Goal: Use online tool/utility: Utilize a website feature to perform a specific function

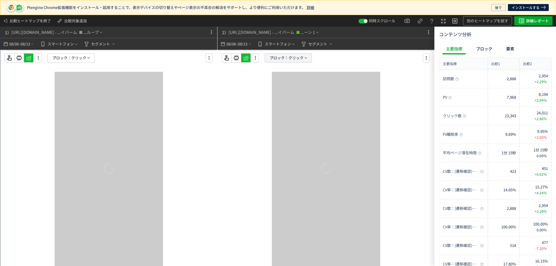
click at [280, 57] on span "ブロック：" at bounding box center [279, 58] width 19 height 9
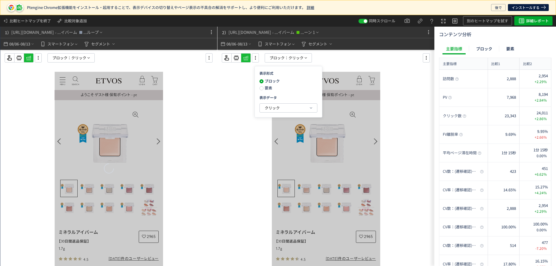
click at [367, 145] on div at bounding box center [326, 169] width 109 height 194
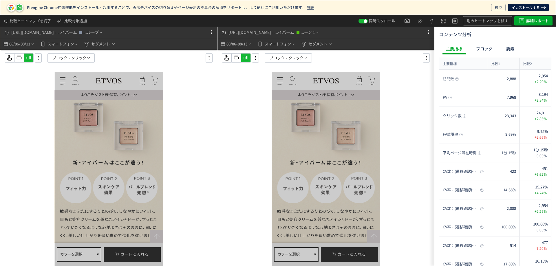
scroll to position [661, 0]
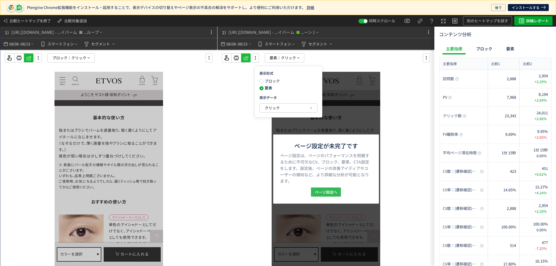
click at [329, 193] on span "ページ設定へ" at bounding box center [326, 191] width 23 height 9
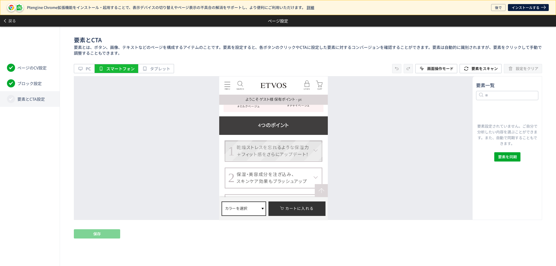
click at [319, 142] on dt "1 乾燥ストレスを忘れるような保湿力 ＋フィット感をさらにアップデート！" at bounding box center [274, 151] width 98 height 21
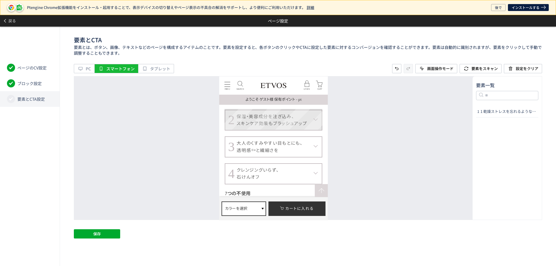
click at [318, 110] on dt "2 保湿・美容成分を注ぎ込み、 スキンケア効果もブラッシュアップ" at bounding box center [274, 120] width 98 height 21
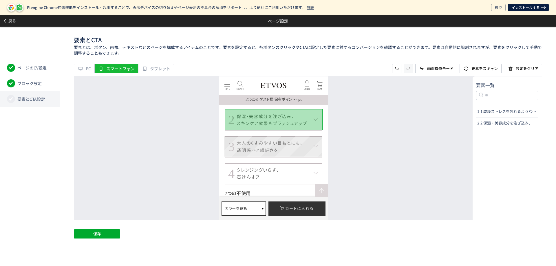
click at [316, 139] on dt "3 大人のくすみやすい目もとにも、 透明感 ※4 と繊細さを" at bounding box center [274, 146] width 98 height 21
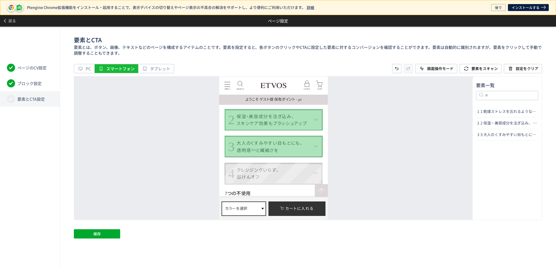
click at [315, 166] on dt "4 クレンジングいらず、 石けんオフ" at bounding box center [274, 173] width 98 height 21
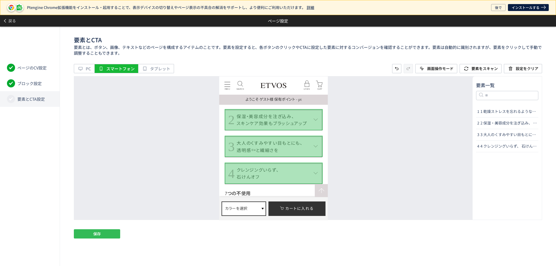
click at [109, 231] on button "保存" at bounding box center [97, 233] width 46 height 9
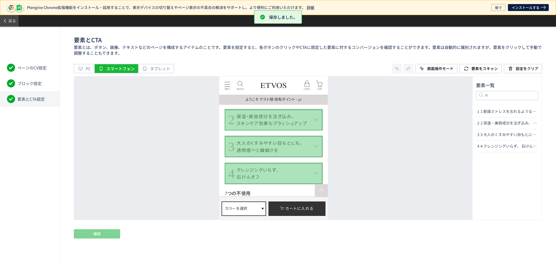
click at [7, 19] on icon at bounding box center [5, 21] width 5 height 5
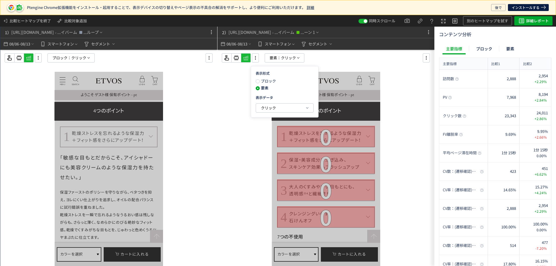
click at [267, 108] on span "クリック" at bounding box center [268, 108] width 15 height 6
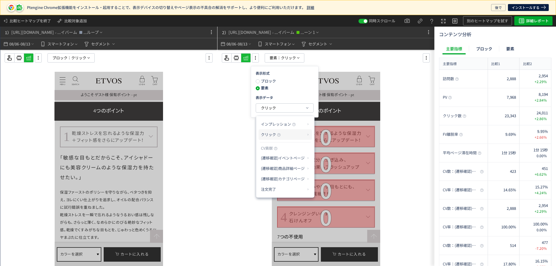
click at [273, 133] on span "クリック" at bounding box center [268, 135] width 15 height 6
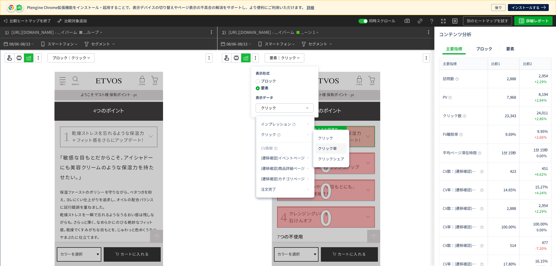
click at [0, 0] on li "クリック率" at bounding box center [0, 0] width 0 height 0
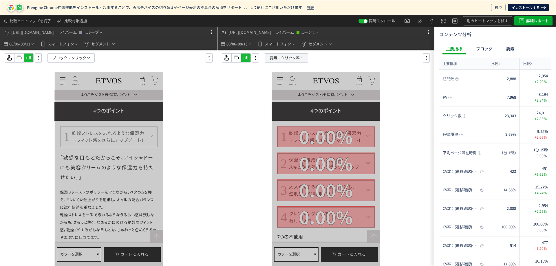
click at [291, 57] on span "クリック率" at bounding box center [290, 58] width 19 height 9
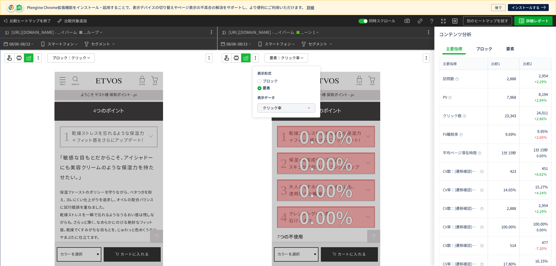
click at [278, 104] on button "クリック率" at bounding box center [286, 108] width 57 height 9
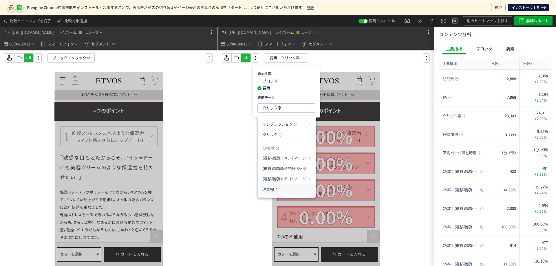
click at [0, 0] on p "注文完了" at bounding box center [0, 0] width 0 height 0
click at [109, 171] on li "CV貢献率" at bounding box center [109, 171] width 0 height 0
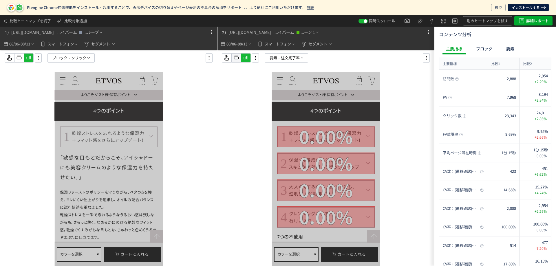
click at [0, 0] on icon at bounding box center [0, 0] width 0 height 0
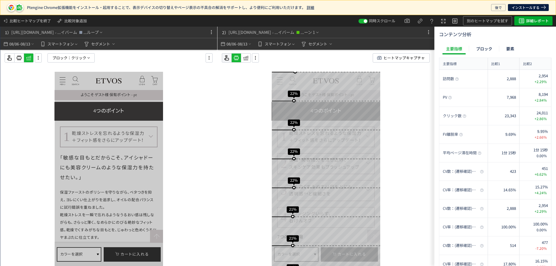
click at [228, 58] on icon at bounding box center [226, 57] width 7 height 7
click at [0, 0] on icon at bounding box center [0, 0] width 0 height 0
click at [247, 59] on icon at bounding box center [246, 57] width 7 height 7
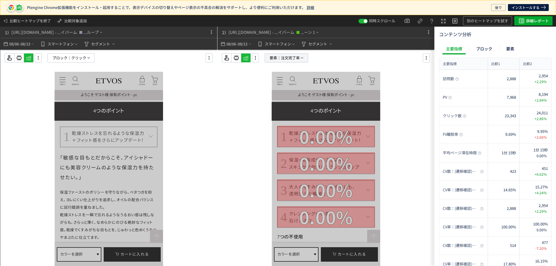
click at [287, 61] on span "注文完了率" at bounding box center [290, 58] width 19 height 9
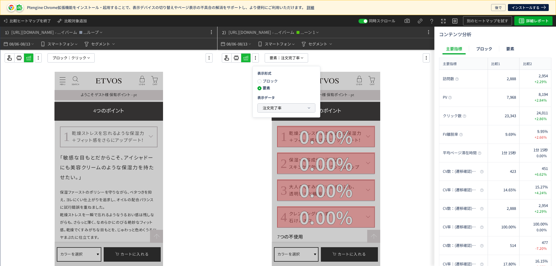
click at [279, 106] on span "注文完了率" at bounding box center [272, 108] width 19 height 6
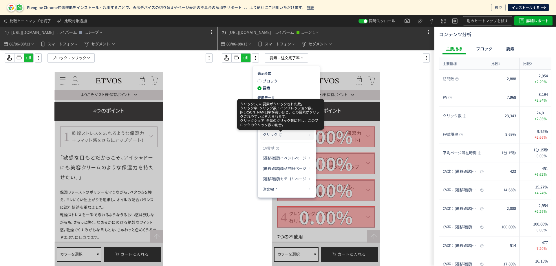
click at [280, 134] on use at bounding box center [280, 134] width 3 height 3
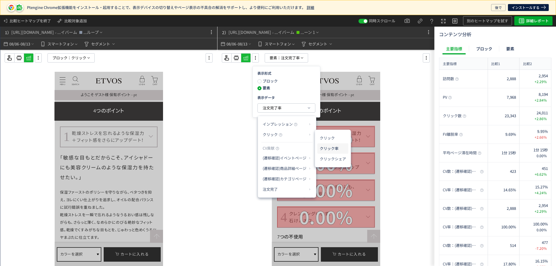
click at [329, 147] on li "クリック率" at bounding box center [333, 148] width 31 height 10
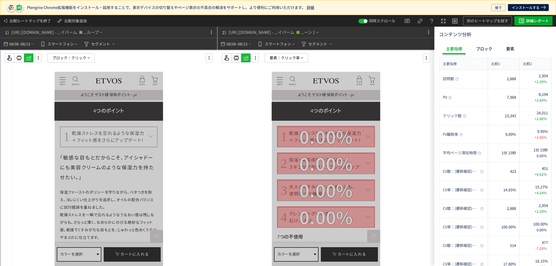
click at [0, 0] on icon at bounding box center [0, 0] width 0 height 0
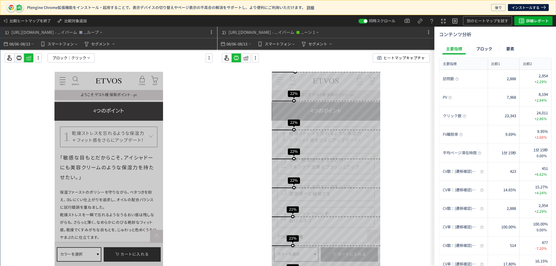
click at [21, 56] on icon at bounding box center [19, 57] width 7 height 7
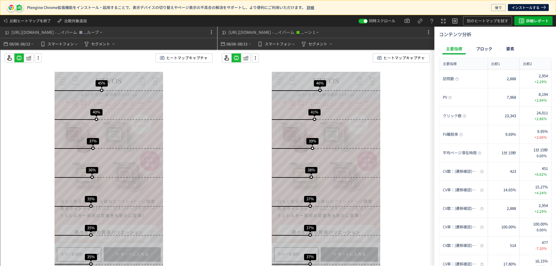
scroll to position [489, 0]
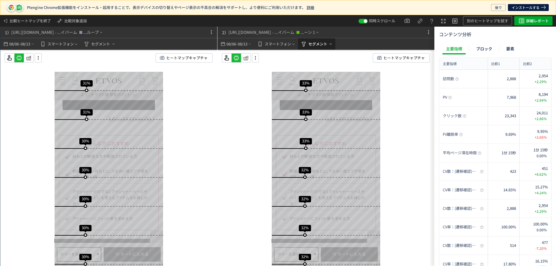
click at [325, 47] on span "セグメント" at bounding box center [318, 43] width 19 height 9
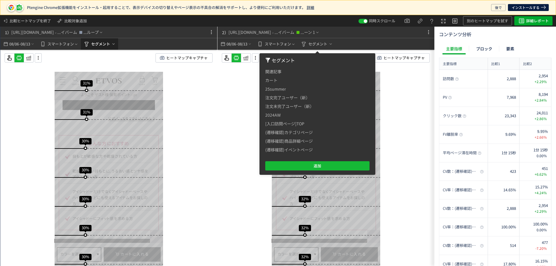
click at [101, 46] on span "セグメント" at bounding box center [100, 43] width 19 height 9
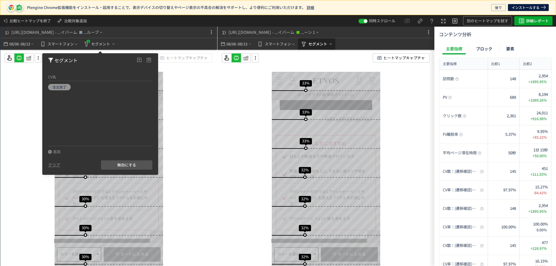
click at [320, 45] on span "セグメント" at bounding box center [318, 43] width 19 height 9
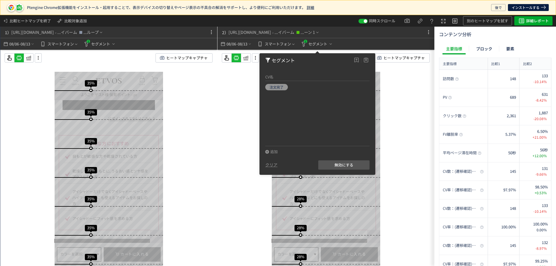
click at [392, 150] on div "スクロール開始位置:721px スクロール到達率 96% スクロール到達率 95% スクロール到達率 92% スクロール到達率 86% スクロール到達率 69…" at bounding box center [326, 170] width 217 height 240
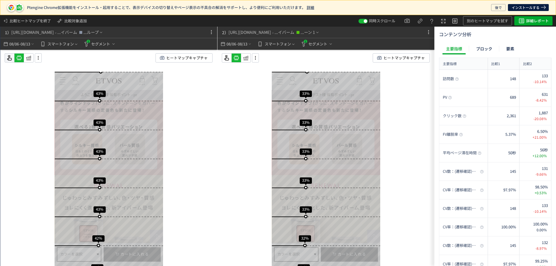
click at [11, 58] on use at bounding box center [9, 57] width 5 height 5
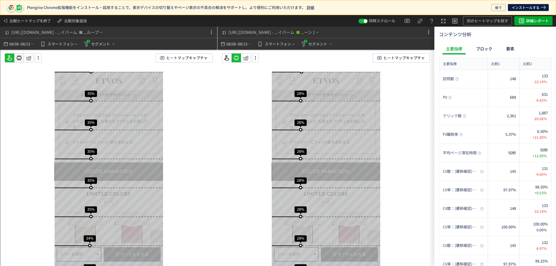
click at [19, 59] on use at bounding box center [19, 58] width 5 height 4
click at [30, 59] on icon at bounding box center [28, 57] width 7 height 7
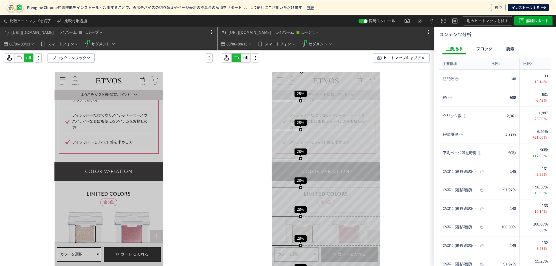
click at [247, 59] on icon at bounding box center [246, 57] width 7 height 7
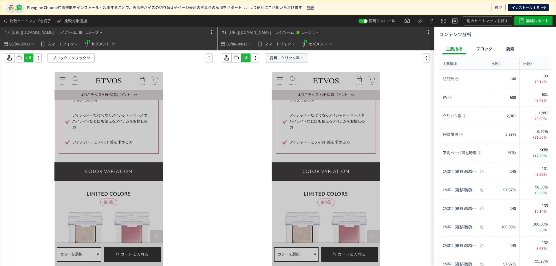
click at [290, 59] on span "クリック率" at bounding box center [290, 58] width 19 height 9
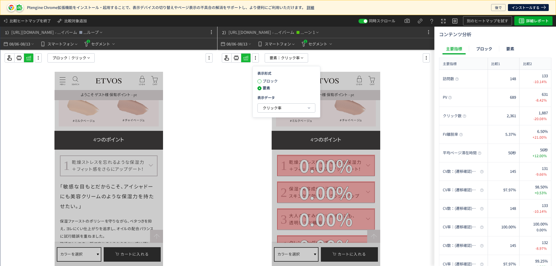
click at [259, 83] on span at bounding box center [260, 81] width 4 height 4
click at [62, 58] on span "ブロック：" at bounding box center [61, 58] width 19 height 9
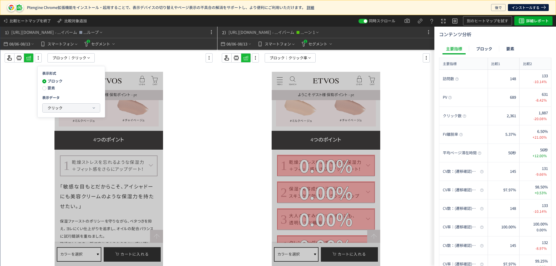
click at [78, 109] on button "クリック" at bounding box center [71, 108] width 57 height 9
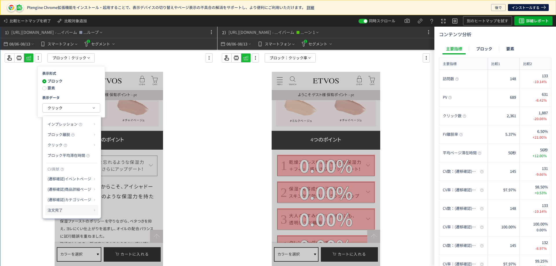
click at [79, 207] on p "注文完了" at bounding box center [70, 210] width 44 height 10
click at [112, 213] on li "CV貢献" at bounding box center [112, 214] width 20 height 10
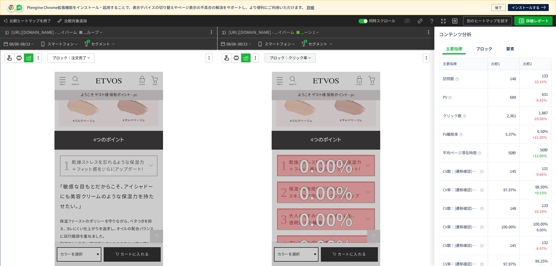
click at [285, 60] on span "ブロック：" at bounding box center [279, 58] width 19 height 9
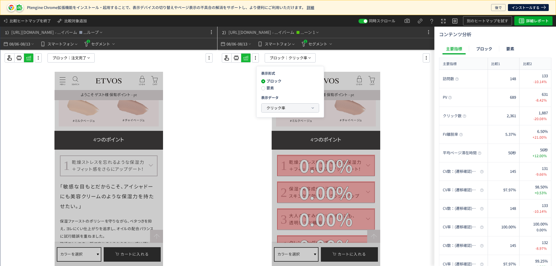
click at [279, 105] on span "クリック率" at bounding box center [276, 108] width 19 height 7
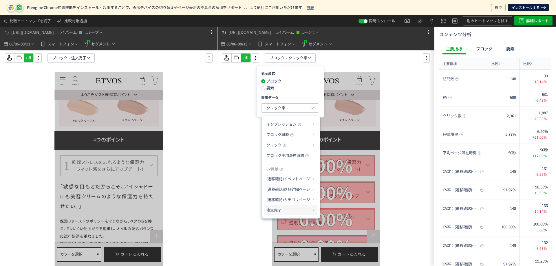
click at [275, 207] on p "注文完了" at bounding box center [289, 210] width 44 height 10
click at [335, 214] on li "CV貢献" at bounding box center [331, 214] width 20 height 10
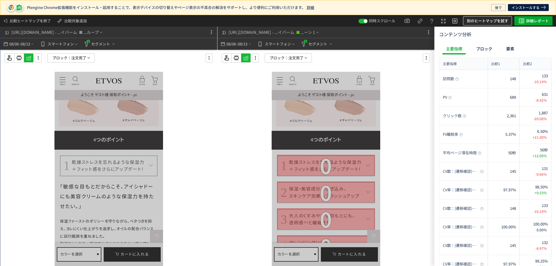
click at [489, 19] on span "別のヒートマップを試す" at bounding box center [487, 20] width 41 height 9
click at [484, 59] on p "β版ヒートマップ(スマートモード)" at bounding box center [484, 58] width 62 height 10
